Goal: Task Accomplishment & Management: Manage account settings

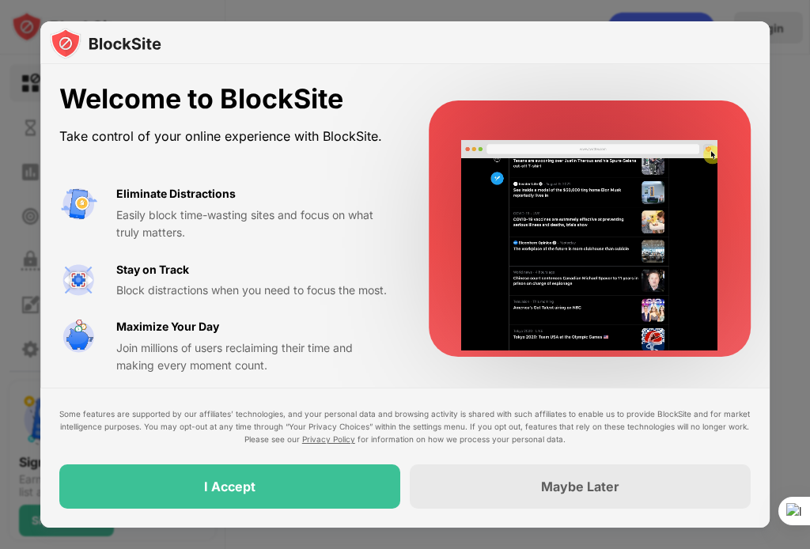
click at [297, 492] on div "I Accept" at bounding box center [229, 486] width 341 height 44
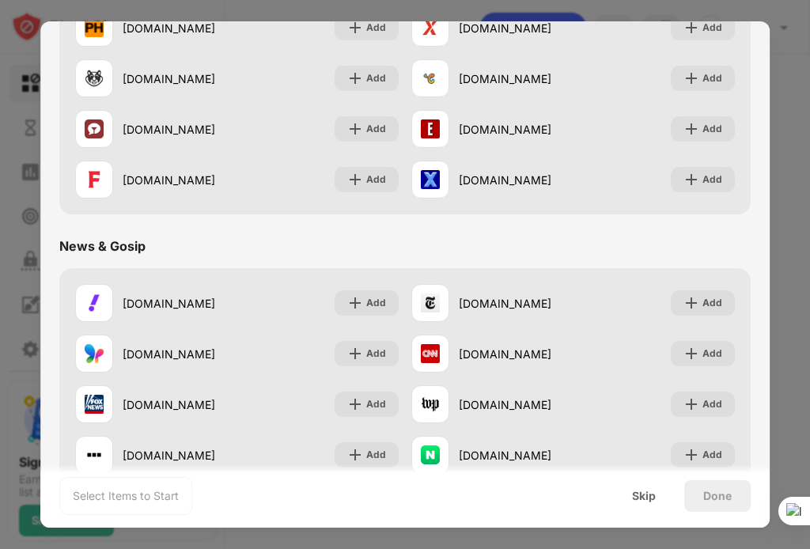
scroll to position [870, 0]
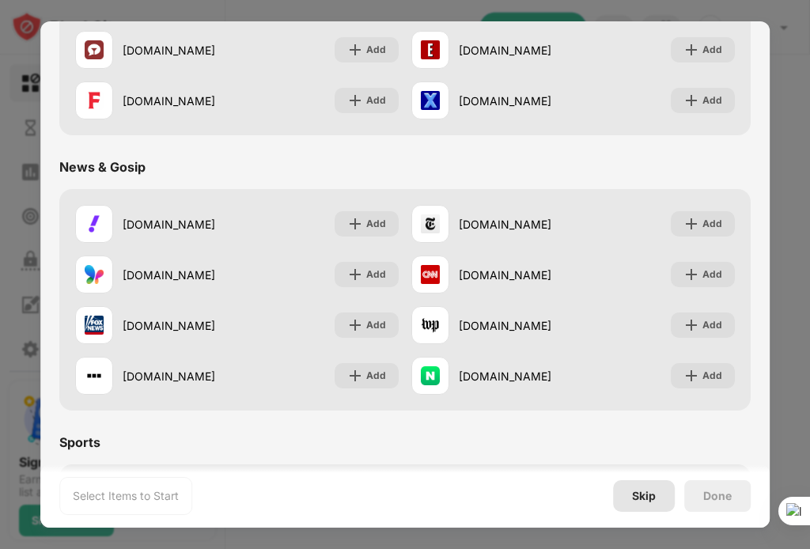
click at [649, 490] on div "Skip" at bounding box center [644, 496] width 24 height 13
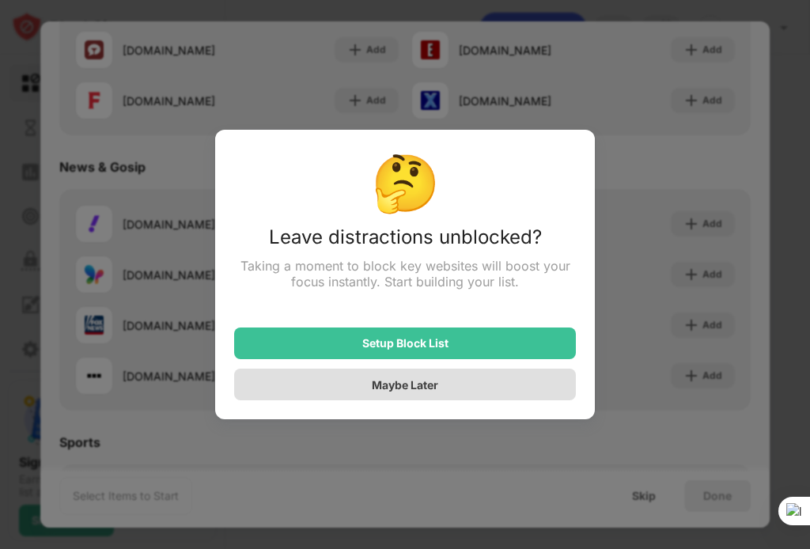
click at [424, 392] on div "Maybe Later" at bounding box center [405, 384] width 66 height 13
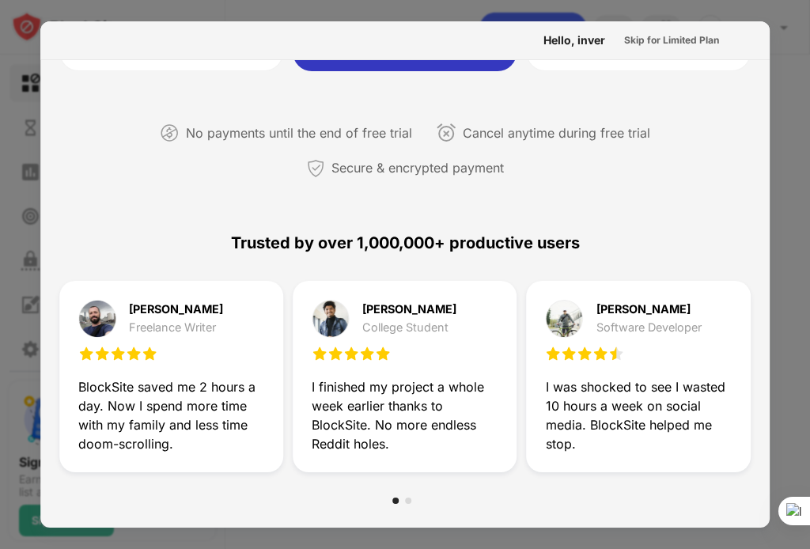
scroll to position [0, 0]
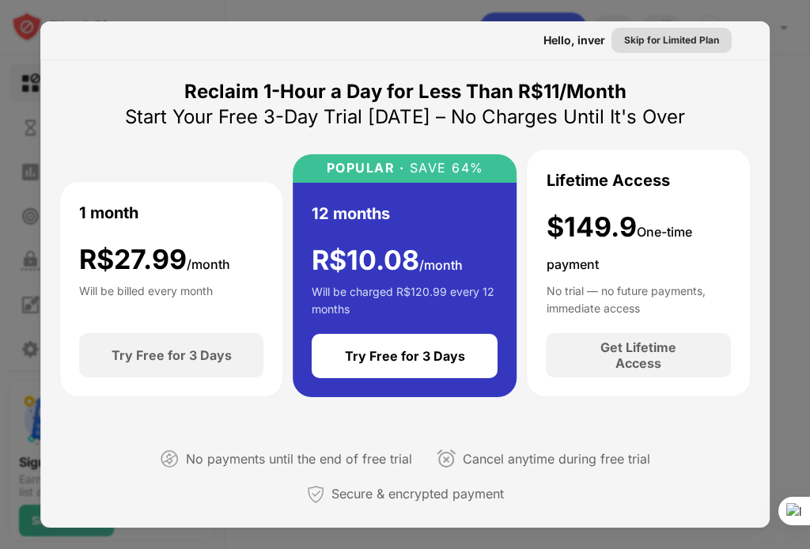
click at [642, 34] on div "Skip for Limited Plan" at bounding box center [671, 40] width 95 height 16
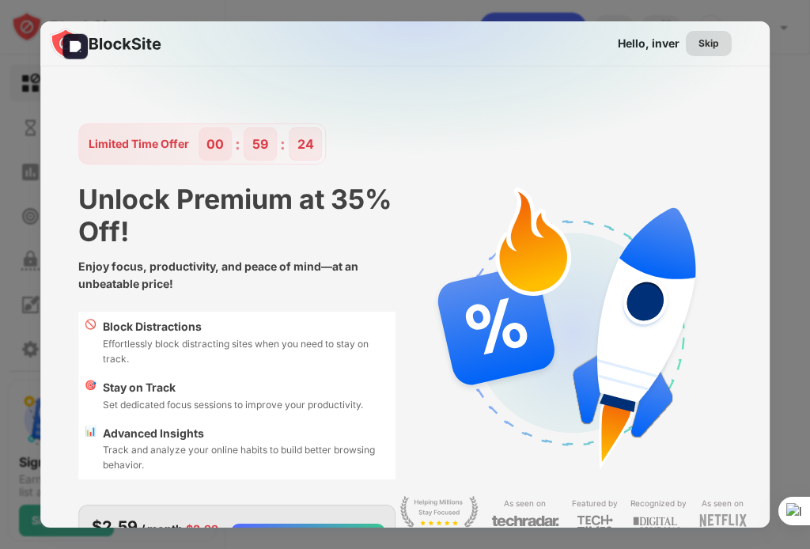
click at [699, 40] on div "Skip" at bounding box center [709, 44] width 21 height 16
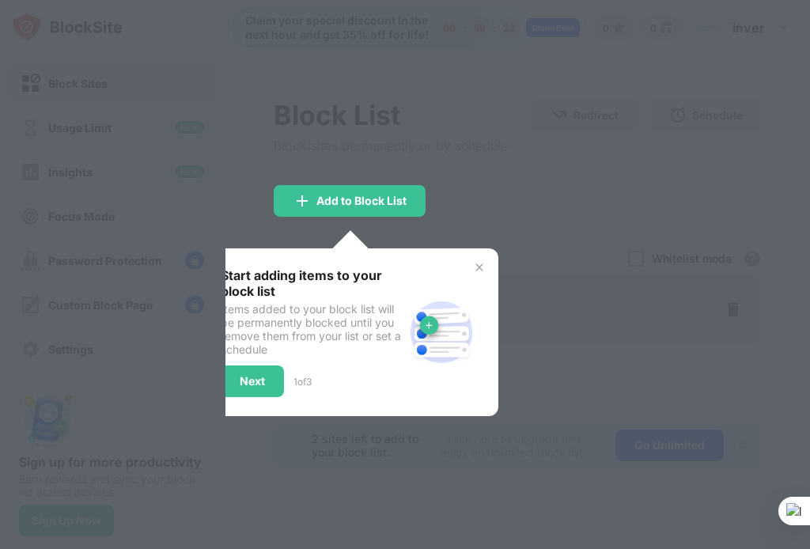
click at [557, 143] on div at bounding box center [405, 274] width 810 height 549
click at [480, 263] on img at bounding box center [479, 267] width 13 height 13
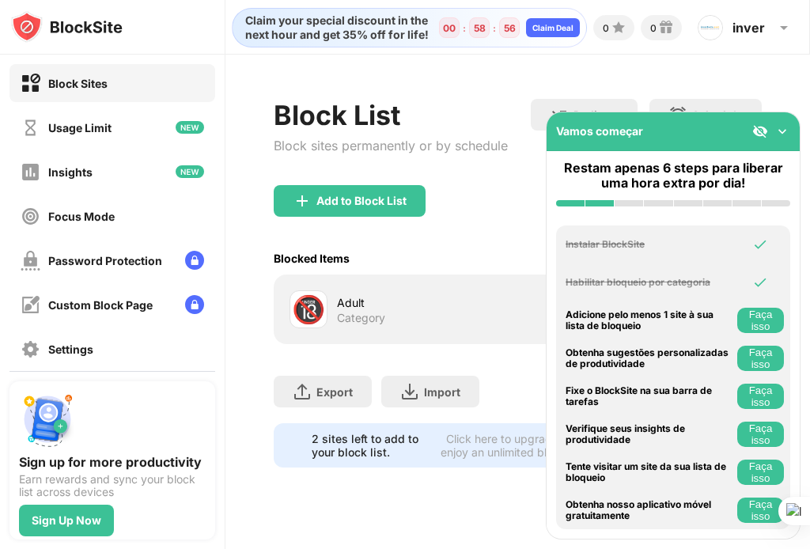
click at [778, 127] on img at bounding box center [783, 131] width 16 height 16
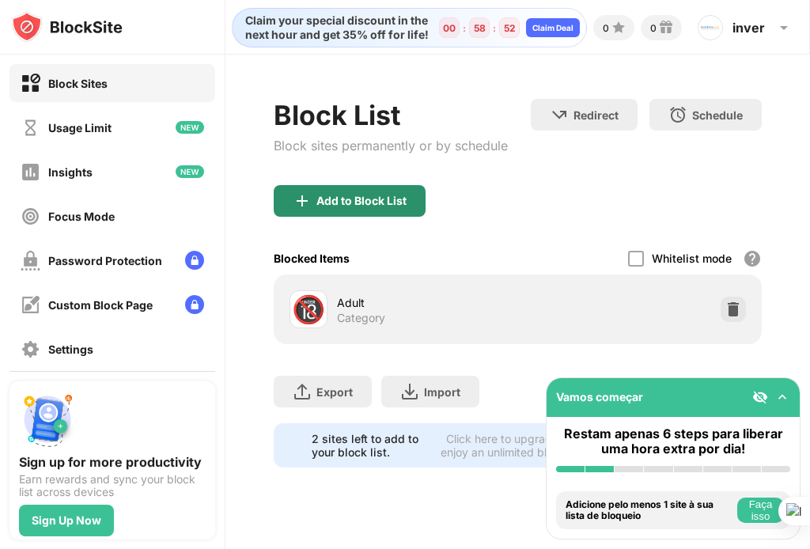
click at [384, 202] on div "Add to Block List" at bounding box center [361, 201] width 90 height 13
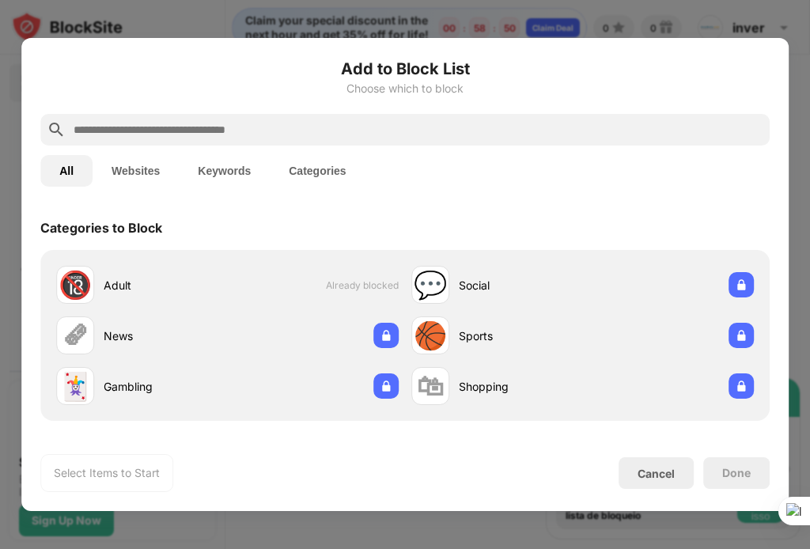
click at [307, 138] on input "text" at bounding box center [417, 129] width 691 height 19
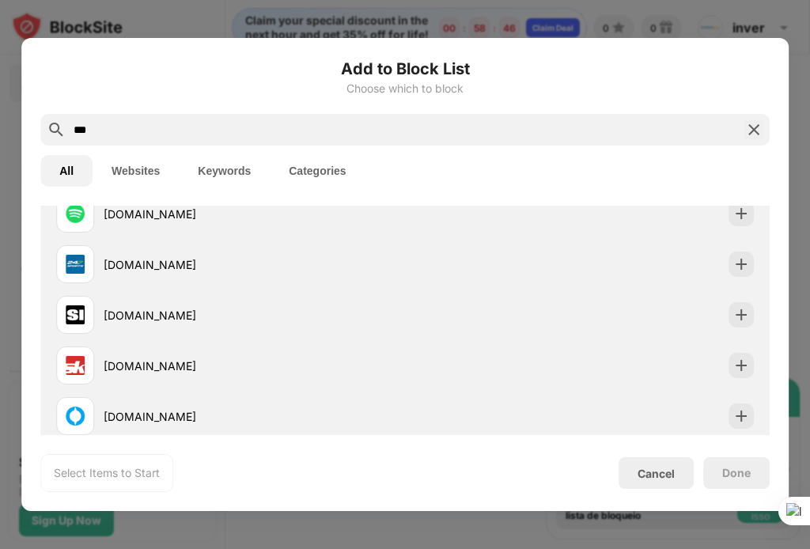
scroll to position [236, 0]
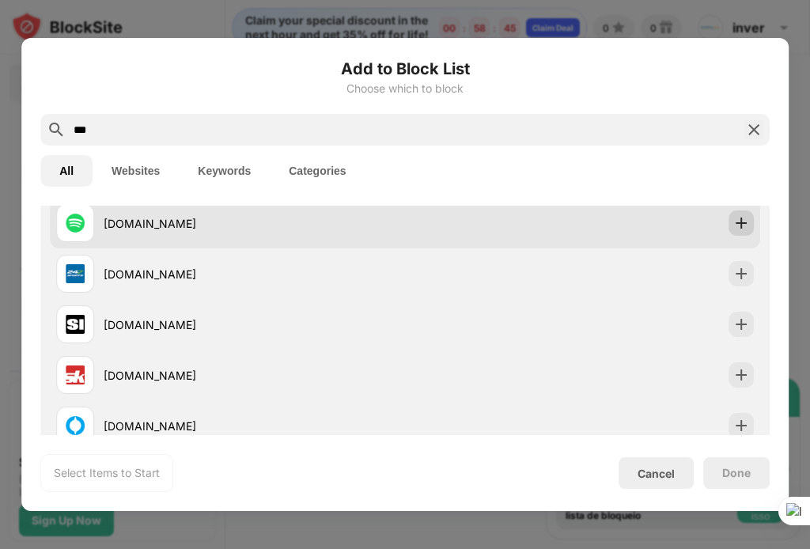
type input "***"
click at [735, 223] on img at bounding box center [741, 223] width 16 height 16
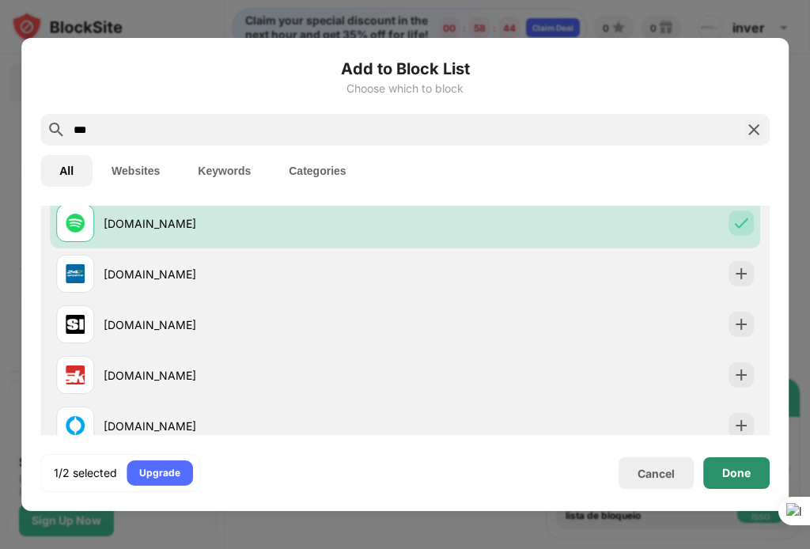
click at [745, 475] on div "Done" at bounding box center [736, 473] width 28 height 13
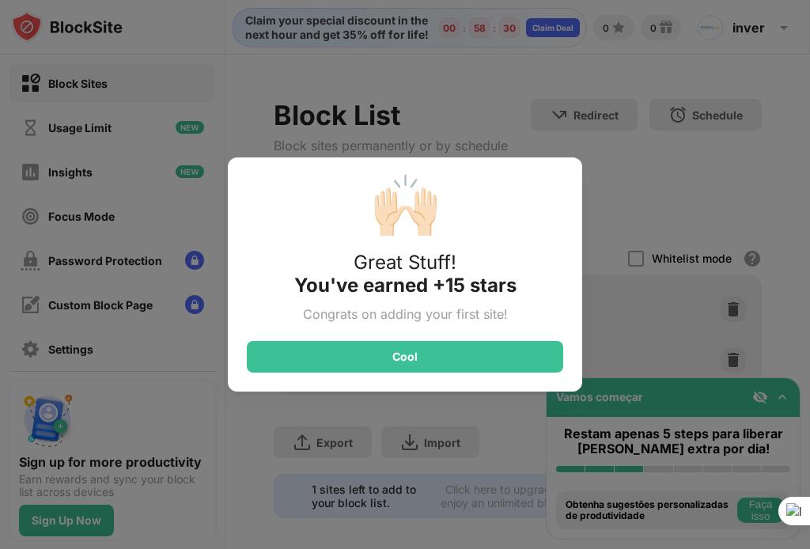
click at [418, 337] on div "🙌🏻 Great Stuff! You've earned +15 stars Congrats on adding your first site! Cool" at bounding box center [405, 274] width 354 height 234
click at [417, 341] on div "Cool" at bounding box center [405, 357] width 316 height 32
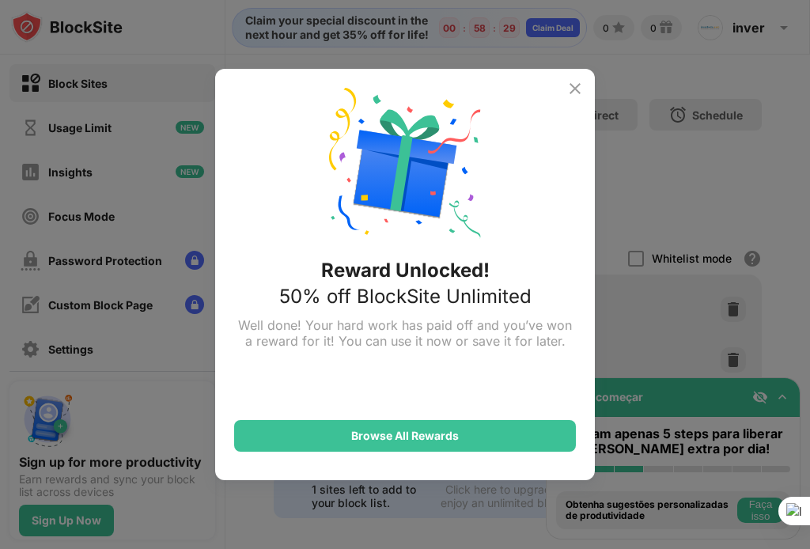
click at [582, 89] on img at bounding box center [575, 88] width 19 height 19
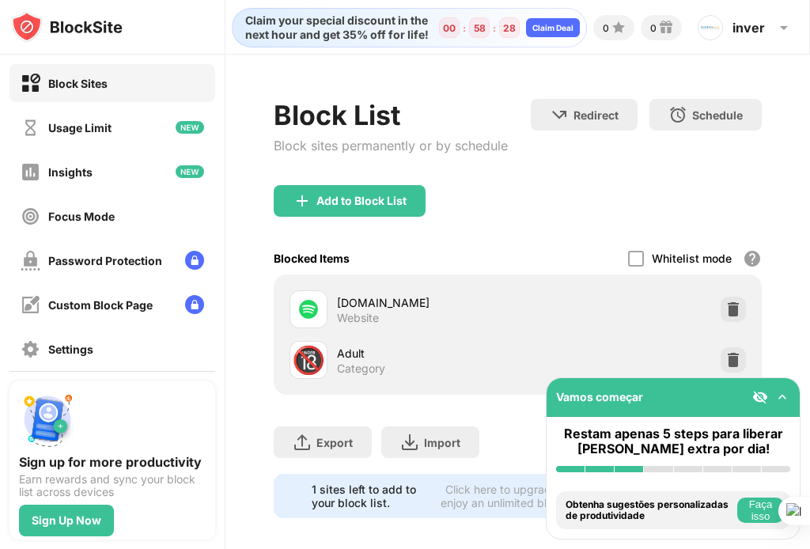
click at [343, 192] on div "Add to Block List" at bounding box center [350, 201] width 152 height 32
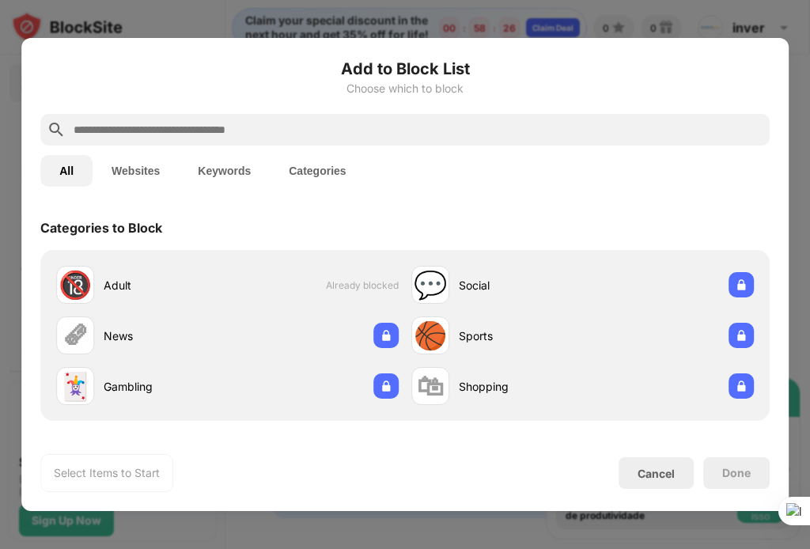
click at [399, 136] on input "text" at bounding box center [417, 129] width 691 height 19
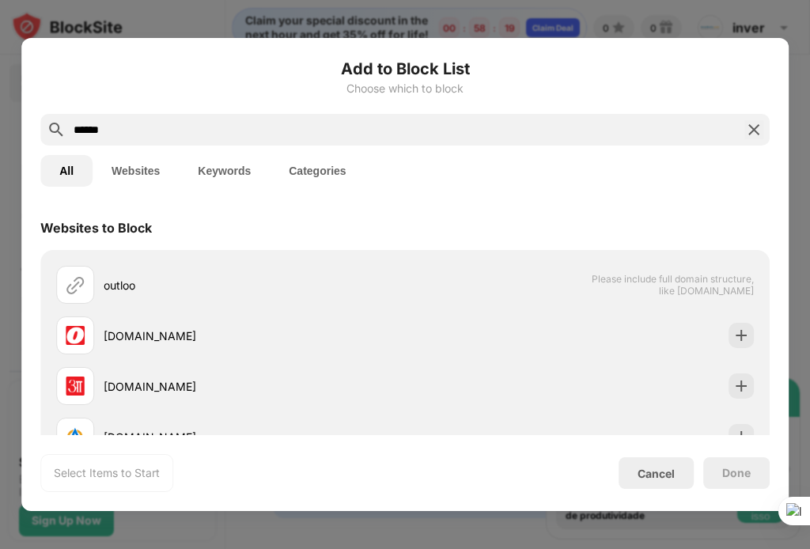
type input "******"
click at [741, 125] on div "******" at bounding box center [404, 130] width 729 height 32
click at [745, 114] on div "******" at bounding box center [404, 130] width 729 height 32
click at [755, 137] on img at bounding box center [753, 129] width 19 height 19
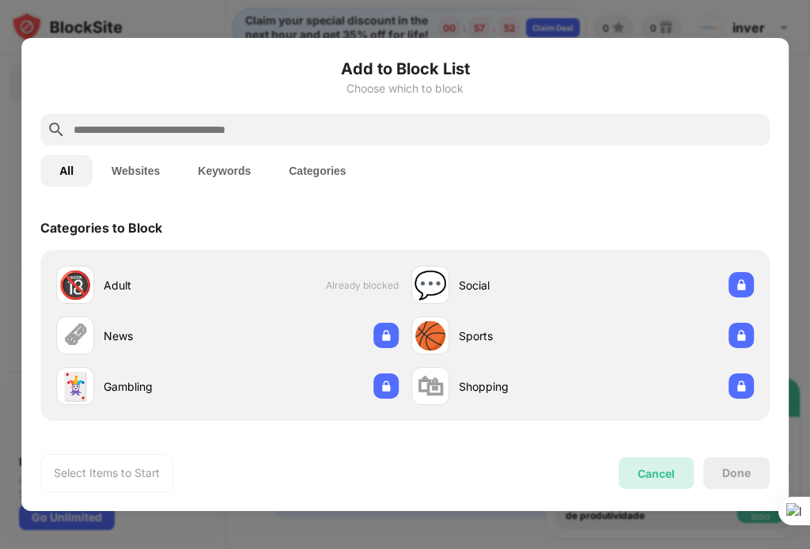
click at [668, 477] on div "Cancel" at bounding box center [656, 473] width 37 height 13
